Goal: Information Seeking & Learning: Find contact information

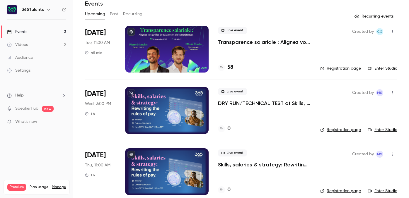
scroll to position [32, 0]
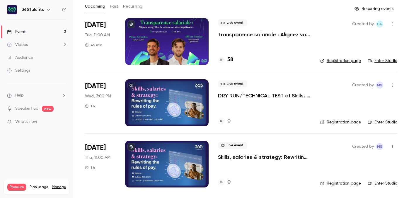
click at [268, 96] on p "DRY RUN/TECHNICAL TEST of Skills, salaries & strategy: Rewriting the rules of p…" at bounding box center [264, 95] width 93 height 7
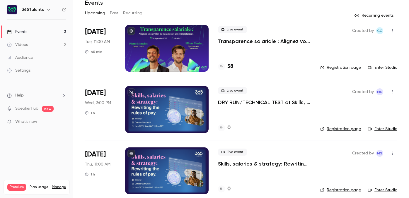
scroll to position [32, 0]
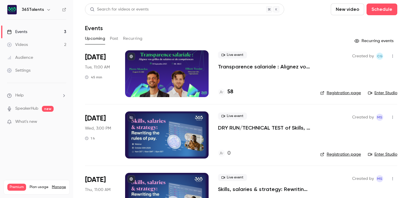
scroll to position [32, 0]
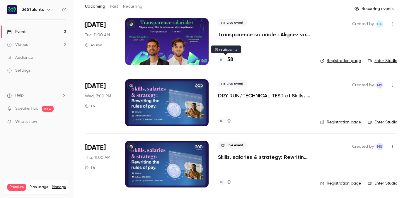
click at [228, 62] on h4 "58" at bounding box center [230, 60] width 6 height 8
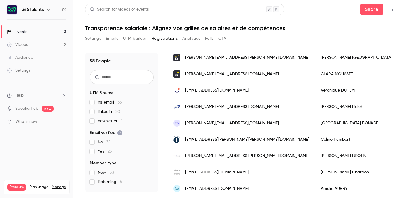
scroll to position [650, 0]
drag, startPoint x: 308, startPoint y: 107, endPoint x: 277, endPoint y: 109, distance: 30.8
click at [315, 109] on div "[PERSON_NAME]" at bounding box center [356, 107] width 83 height 16
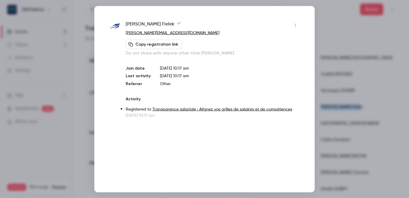
copy div "[PERSON_NAME]"
click at [333, 87] on div at bounding box center [204, 99] width 409 height 198
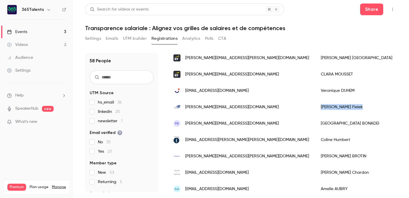
drag, startPoint x: 312, startPoint y: 107, endPoint x: 278, endPoint y: 108, distance: 34.0
click at [315, 108] on div "[PERSON_NAME]" at bounding box center [356, 107] width 83 height 16
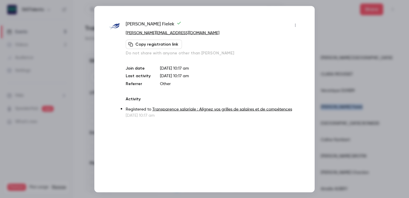
copy div "[PERSON_NAME]"
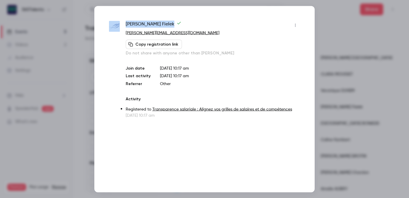
drag, startPoint x: 165, startPoint y: 24, endPoint x: 119, endPoint y: 24, distance: 46.0
click at [119, 24] on div "[PERSON_NAME] [PERSON_NAME][EMAIL_ADDRESS][DOMAIN_NAME] Copy registration link …" at bounding box center [204, 70] width 191 height 98
copy div "[PERSON_NAME]"
click at [302, 52] on div "[PERSON_NAME] [PERSON_NAME][EMAIL_ADDRESS][DOMAIN_NAME] Copy registration link …" at bounding box center [204, 99] width 220 height 187
click at [322, 53] on div at bounding box center [204, 99] width 409 height 198
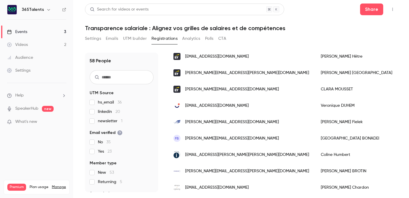
scroll to position [633, 0]
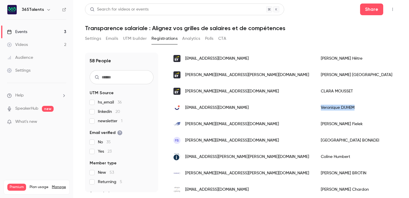
drag, startPoint x: 312, startPoint y: 108, endPoint x: 279, endPoint y: 109, distance: 32.5
click at [315, 109] on div "[PERSON_NAME]" at bounding box center [356, 108] width 83 height 16
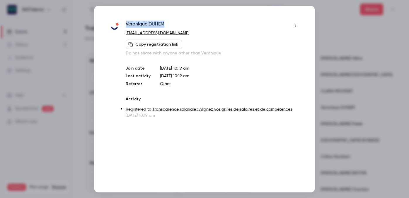
drag, startPoint x: 169, startPoint y: 22, endPoint x: 125, endPoint y: 21, distance: 44.2
click at [125, 21] on div "[PERSON_NAME] [EMAIL_ADDRESS][DOMAIN_NAME] Copy registration link Do not share …" at bounding box center [204, 70] width 191 height 98
copy span "[PERSON_NAME]"
click at [328, 70] on div at bounding box center [204, 99] width 409 height 198
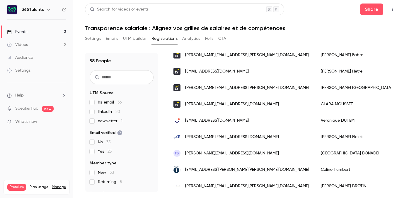
scroll to position [619, 0]
drag, startPoint x: 316, startPoint y: 104, endPoint x: 279, endPoint y: 105, distance: 36.6
click at [315, 105] on div "[PERSON_NAME]" at bounding box center [356, 105] width 83 height 16
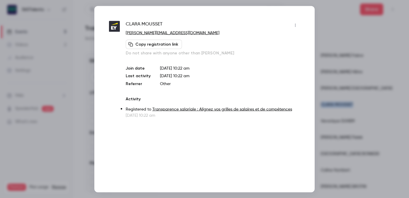
copy div "[PERSON_NAME]"
click at [300, 72] on div "[PERSON_NAME] [PERSON_NAME][EMAIL_ADDRESS][DOMAIN_NAME] Copy registration link …" at bounding box center [204, 99] width 220 height 187
click at [319, 77] on div at bounding box center [204, 99] width 409 height 198
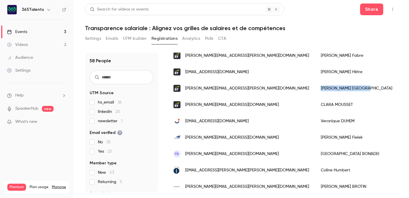
drag, startPoint x: 307, startPoint y: 90, endPoint x: 275, endPoint y: 90, distance: 31.9
click at [315, 90] on div "[PERSON_NAME]" at bounding box center [356, 88] width 83 height 16
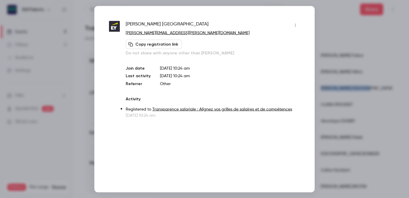
copy div "[PERSON_NAME]"
click at [340, 78] on div at bounding box center [204, 99] width 409 height 198
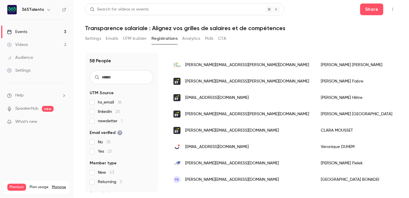
scroll to position [590, 0]
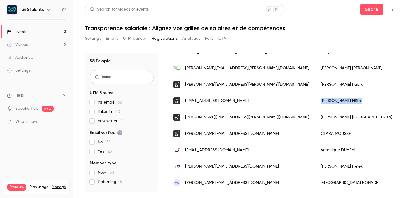
drag, startPoint x: 313, startPoint y: 101, endPoint x: 275, endPoint y: 101, distance: 37.8
click at [315, 101] on div "[PERSON_NAME]" at bounding box center [356, 101] width 83 height 16
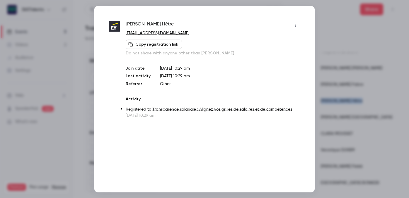
copy div "[PERSON_NAME]"
click at [327, 70] on div at bounding box center [204, 99] width 409 height 198
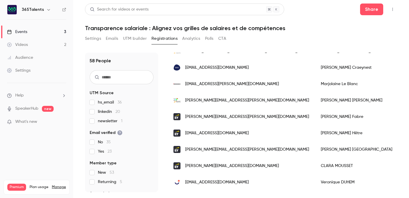
scroll to position [558, 0]
drag, startPoint x: 303, startPoint y: 115, endPoint x: 273, endPoint y: 116, distance: 30.5
click at [315, 116] on div "[PERSON_NAME]" at bounding box center [356, 116] width 83 height 16
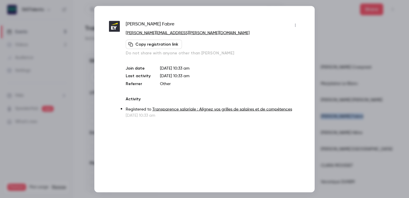
copy div "[PERSON_NAME]"
click at [319, 81] on div at bounding box center [204, 99] width 409 height 198
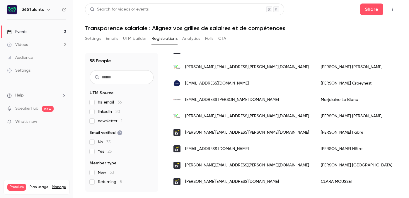
scroll to position [542, 0]
drag, startPoint x: 307, startPoint y: 116, endPoint x: 277, endPoint y: 115, distance: 30.2
click at [315, 115] on div "[PERSON_NAME]" at bounding box center [356, 116] width 83 height 16
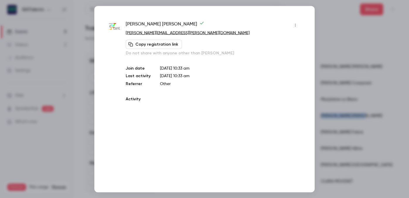
copy div "[PERSON_NAME]"
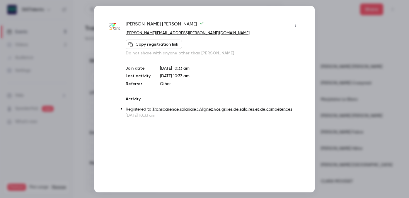
click at [312, 84] on div "[PERSON_NAME] [PERSON_NAME][EMAIL_ADDRESS][PERSON_NAME][DOMAIN_NAME] Copy regis…" at bounding box center [204, 99] width 220 height 187
click at [324, 86] on div at bounding box center [204, 99] width 409 height 198
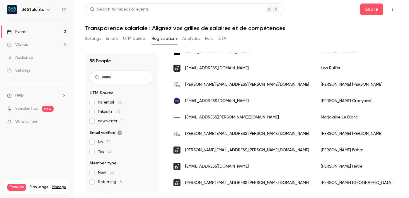
scroll to position [523, 0]
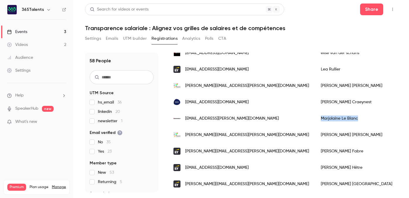
drag, startPoint x: 279, startPoint y: 118, endPoint x: 315, endPoint y: 119, distance: 36.0
click at [315, 119] on div "[PERSON_NAME]" at bounding box center [356, 118] width 83 height 16
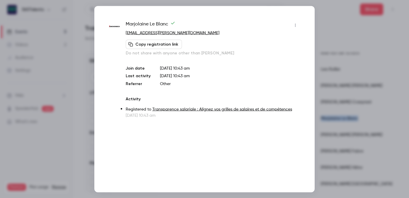
copy div "[PERSON_NAME]"
click at [346, 104] on div at bounding box center [204, 99] width 409 height 198
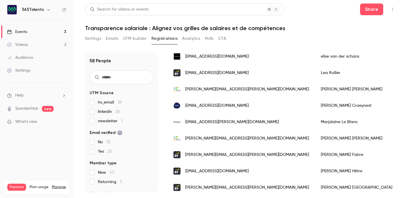
scroll to position [518, 0]
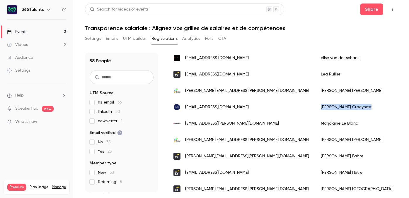
drag, startPoint x: 312, startPoint y: 105, endPoint x: 277, endPoint y: 105, distance: 35.2
click at [315, 105] on div "[PERSON_NAME]" at bounding box center [356, 107] width 83 height 16
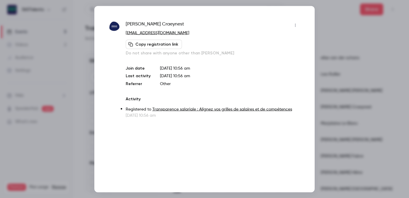
click at [342, 89] on div at bounding box center [204, 99] width 409 height 198
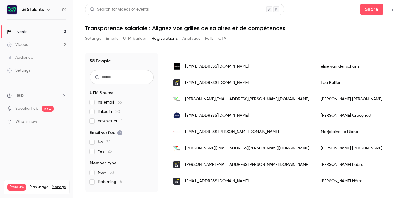
scroll to position [507, 0]
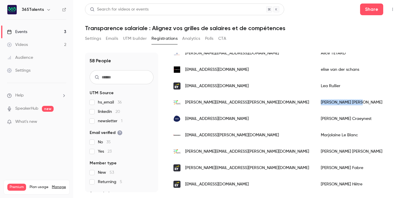
drag, startPoint x: 311, startPoint y: 101, endPoint x: 274, endPoint y: 101, distance: 36.3
click at [315, 101] on div "[PERSON_NAME] [PERSON_NAME]" at bounding box center [356, 102] width 83 height 16
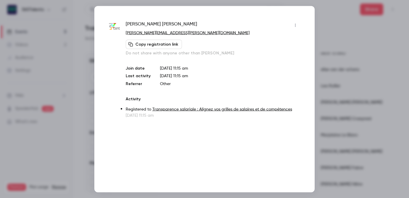
click at [316, 99] on div at bounding box center [204, 99] width 409 height 198
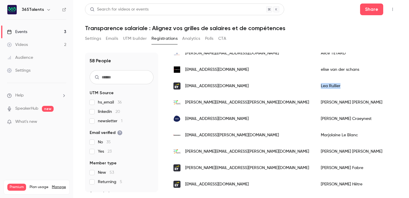
drag, startPoint x: 298, startPoint y: 86, endPoint x: 275, endPoint y: 86, distance: 23.1
click at [315, 86] on div "[PERSON_NAME]" at bounding box center [356, 86] width 83 height 16
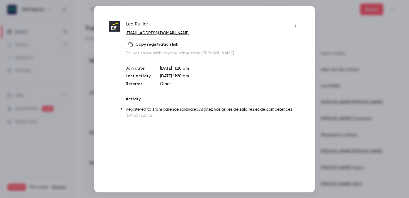
click at [327, 86] on div at bounding box center [204, 99] width 409 height 198
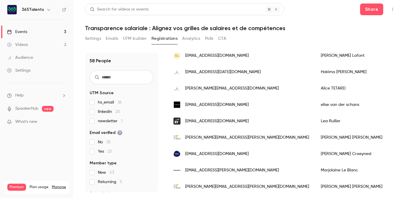
scroll to position [471, 0]
drag, startPoint x: 277, startPoint y: 106, endPoint x: 316, endPoint y: 107, distance: 39.0
click at [316, 107] on div "[PERSON_NAME] van der [PERSON_NAME]" at bounding box center [356, 105] width 83 height 16
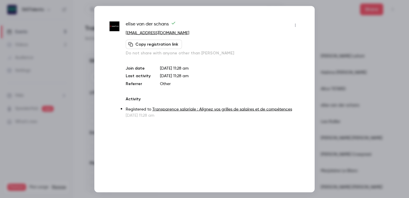
click at [331, 83] on div at bounding box center [204, 99] width 409 height 198
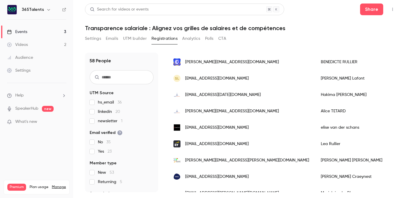
scroll to position [444, 0]
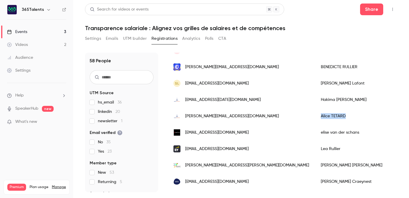
drag, startPoint x: 276, startPoint y: 117, endPoint x: 305, endPoint y: 118, distance: 28.4
click at [315, 118] on div "[PERSON_NAME]" at bounding box center [356, 116] width 83 height 16
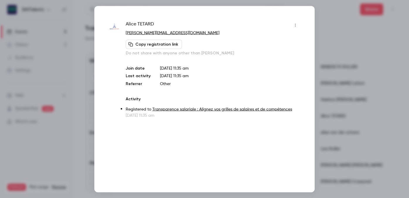
click at [325, 77] on div at bounding box center [204, 99] width 409 height 198
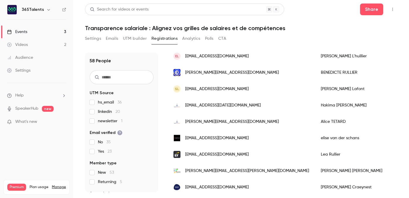
scroll to position [436, 0]
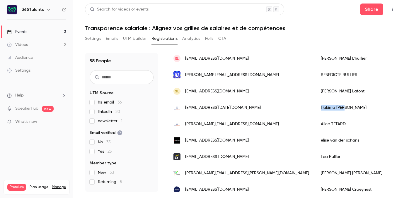
drag, startPoint x: 306, startPoint y: 108, endPoint x: 276, endPoint y: 108, distance: 30.2
click at [315, 108] on div "[PERSON_NAME][DATE]" at bounding box center [356, 108] width 83 height 16
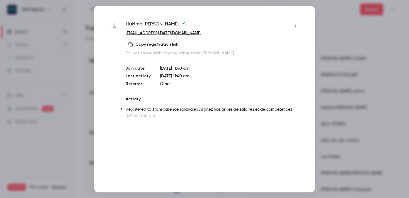
click at [342, 62] on div at bounding box center [204, 99] width 409 height 198
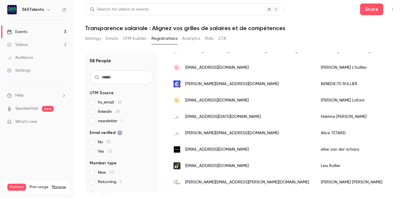
scroll to position [423, 0]
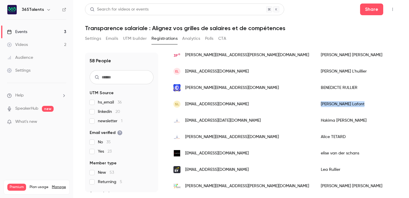
drag, startPoint x: 277, startPoint y: 104, endPoint x: 316, endPoint y: 103, distance: 39.3
click at [316, 103] on div "[PERSON_NAME]" at bounding box center [356, 104] width 83 height 16
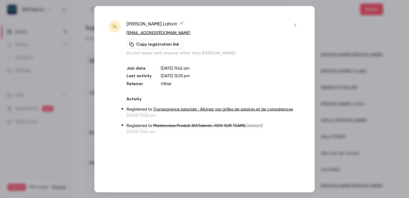
click at [328, 107] on div at bounding box center [204, 99] width 409 height 198
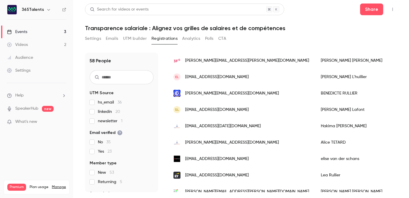
scroll to position [415, 0]
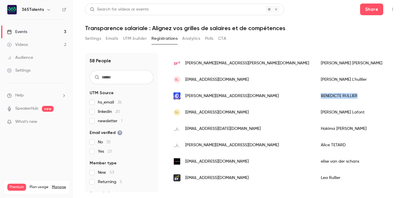
drag, startPoint x: 316, startPoint y: 96, endPoint x: 279, endPoint y: 96, distance: 36.3
click at [315, 96] on div "[PERSON_NAME]" at bounding box center [356, 96] width 83 height 16
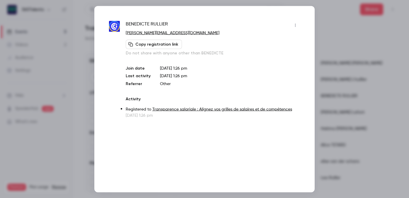
click at [322, 72] on div at bounding box center [204, 99] width 409 height 198
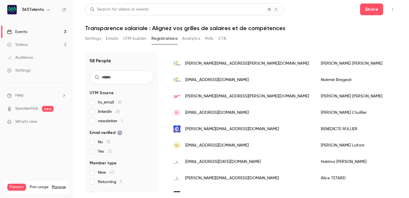
scroll to position [382, 0]
drag, startPoint x: 308, startPoint y: 114, endPoint x: 276, endPoint y: 114, distance: 31.9
click at [315, 114] on div "[PERSON_NAME]" at bounding box center [356, 112] width 83 height 16
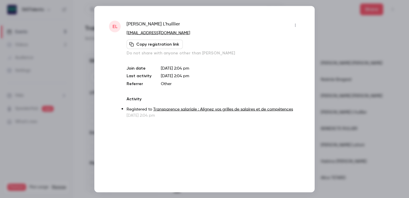
click at [332, 79] on div at bounding box center [204, 99] width 409 height 198
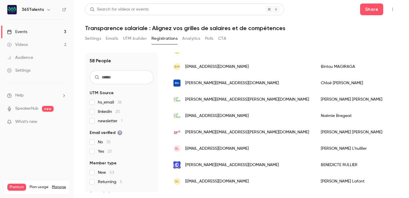
scroll to position [346, 0]
drag, startPoint x: 306, startPoint y: 131, endPoint x: 279, endPoint y: 131, distance: 27.2
click at [315, 131] on div "[PERSON_NAME]" at bounding box center [356, 132] width 83 height 16
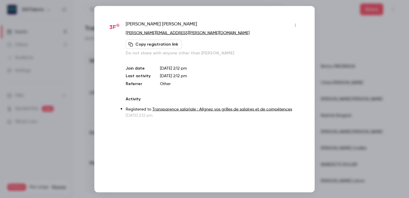
click at [330, 76] on div at bounding box center [204, 99] width 409 height 198
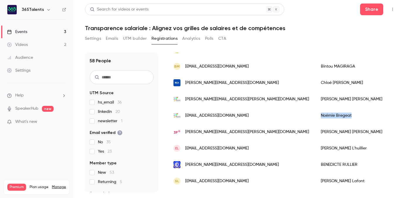
drag, startPoint x: 311, startPoint y: 117, endPoint x: 278, endPoint y: 117, distance: 32.5
click at [315, 117] on div "[PERSON_NAME]" at bounding box center [356, 116] width 83 height 16
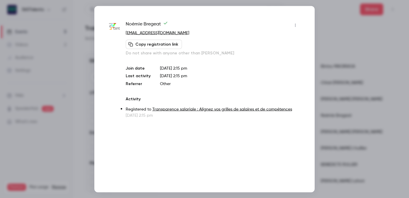
click at [354, 78] on div at bounding box center [204, 99] width 409 height 198
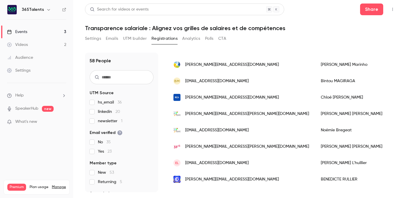
scroll to position [331, 0]
drag, startPoint x: 307, startPoint y: 114, endPoint x: 276, endPoint y: 113, distance: 31.1
click at [315, 113] on div "[PERSON_NAME]" at bounding box center [356, 114] width 83 height 16
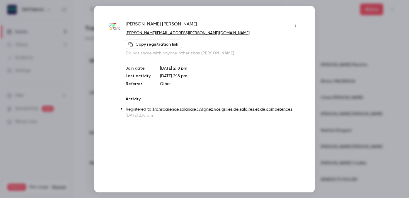
click at [347, 111] on div at bounding box center [204, 99] width 409 height 198
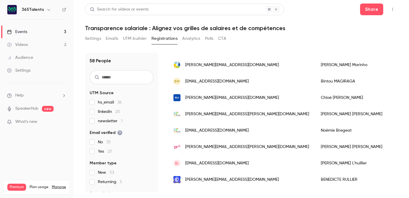
drag, startPoint x: 327, startPoint y: 97, endPoint x: 277, endPoint y: 97, distance: 49.5
click at [315, 97] on div "[PERSON_NAME]" at bounding box center [356, 98] width 83 height 16
